Goal: Task Accomplishment & Management: Manage account settings

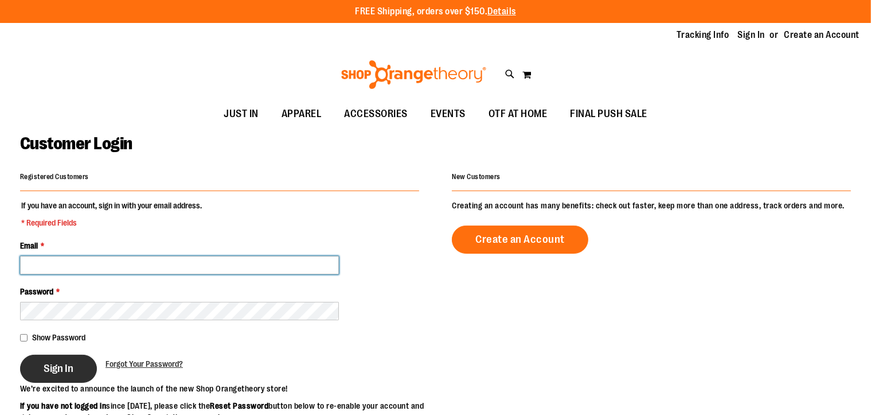
type input "**********"
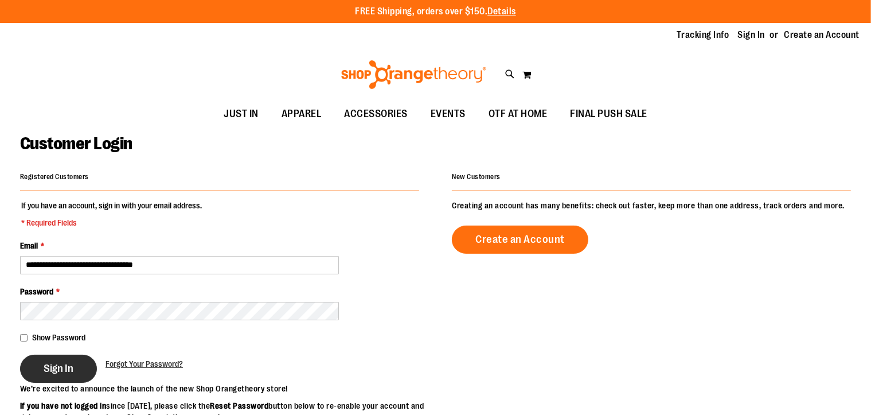
click at [68, 365] on span "Sign In" at bounding box center [59, 368] width 30 height 13
type input "**********"
